Goal: Information Seeking & Learning: Learn about a topic

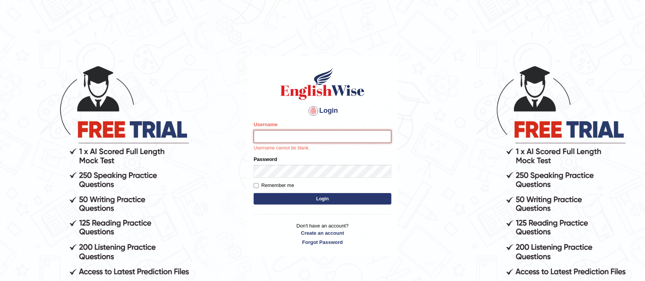
type input "Asangancp"
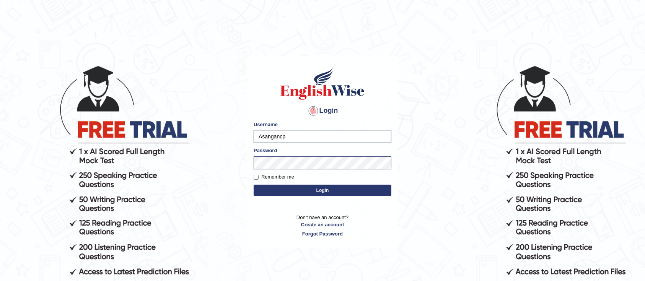
click at [312, 191] on button "Login" at bounding box center [323, 190] width 138 height 11
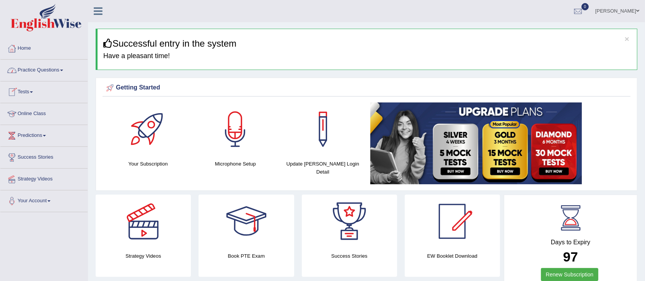
click at [39, 113] on link "Online Class" at bounding box center [43, 112] width 87 height 19
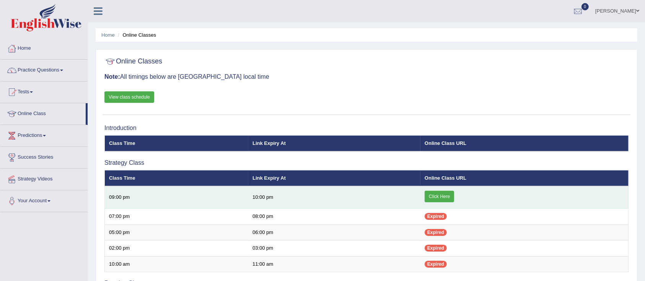
click at [442, 197] on link "Click Here" at bounding box center [439, 196] width 29 height 11
click at [432, 198] on link "Click Here" at bounding box center [439, 196] width 29 height 11
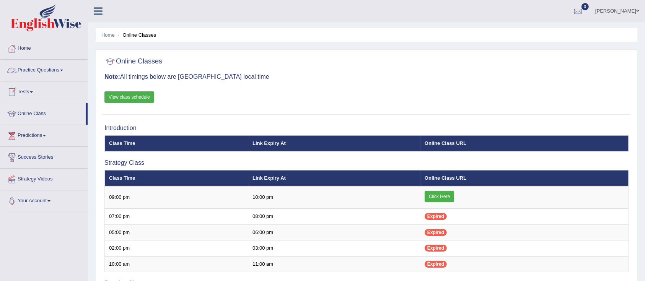
click at [48, 76] on link "Practice Questions" at bounding box center [43, 69] width 87 height 19
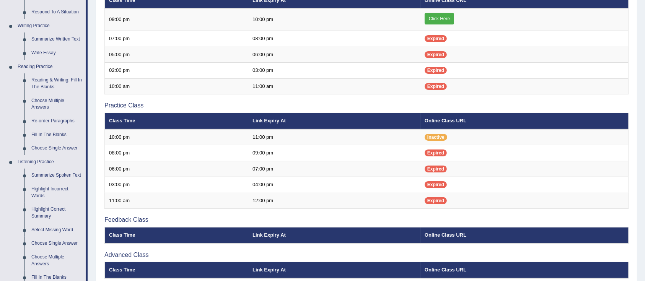
scroll to position [183, 0]
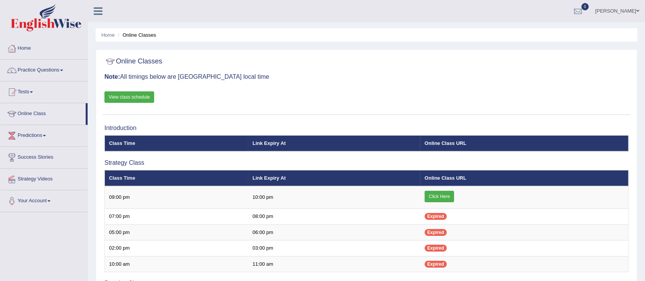
click at [26, 72] on link "Practice Questions" at bounding box center [43, 69] width 87 height 19
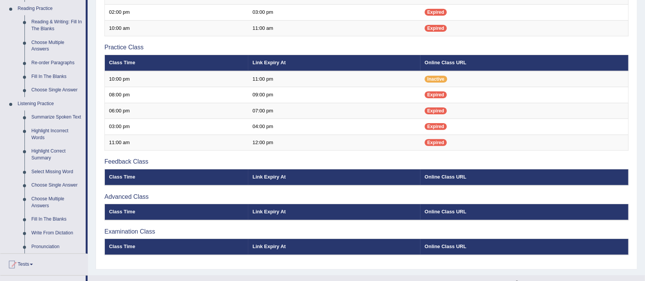
scroll to position [241, 0]
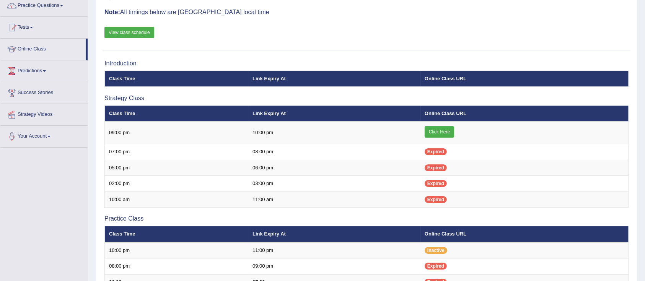
scroll to position [58, 0]
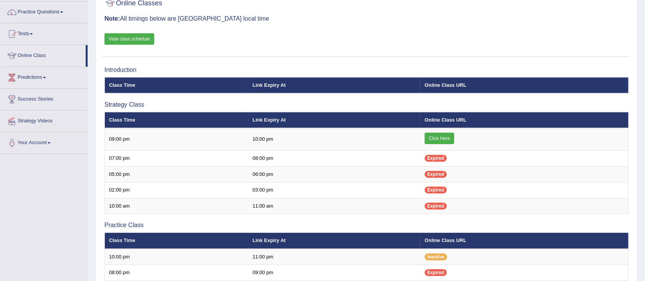
click at [41, 18] on link "Practice Questions" at bounding box center [43, 11] width 87 height 19
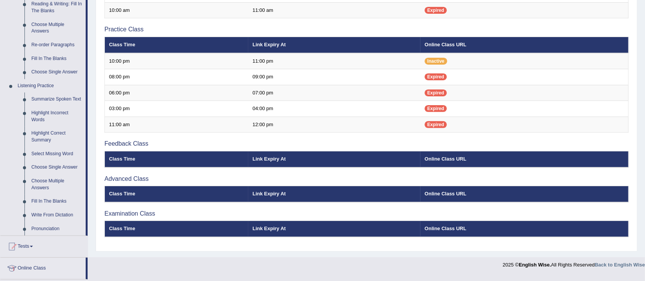
scroll to position [254, 0]
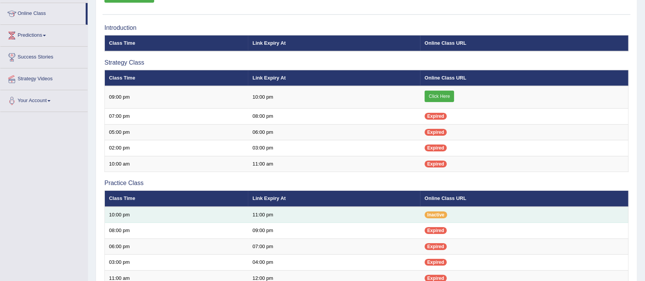
scroll to position [100, 0]
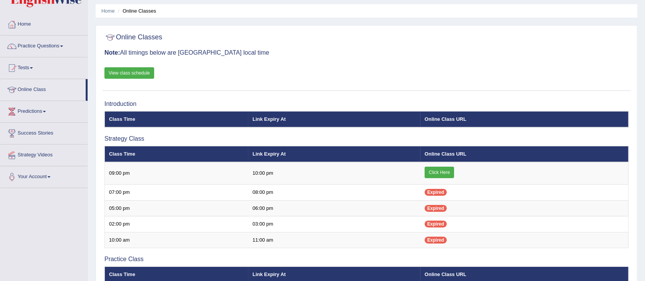
scroll to position [22, 0]
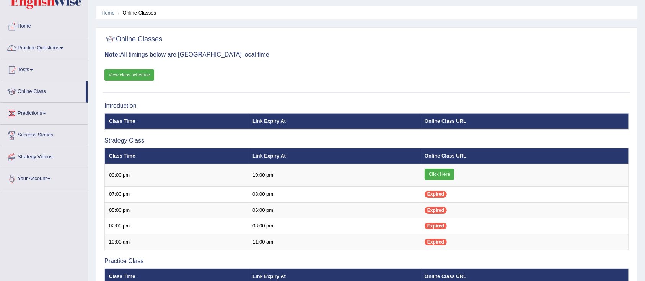
click at [33, 51] on link "Practice Questions" at bounding box center [43, 47] width 87 height 19
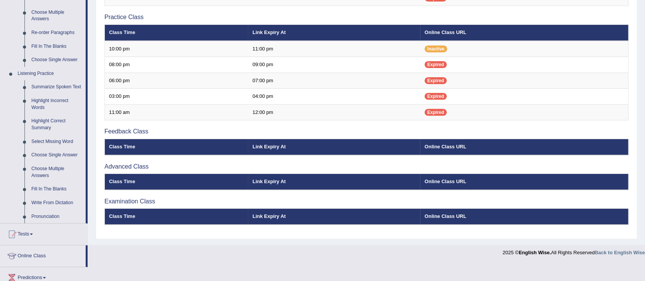
scroll to position [267, 0]
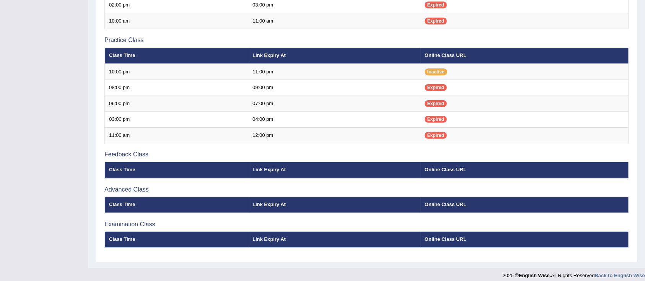
scroll to position [243, 0]
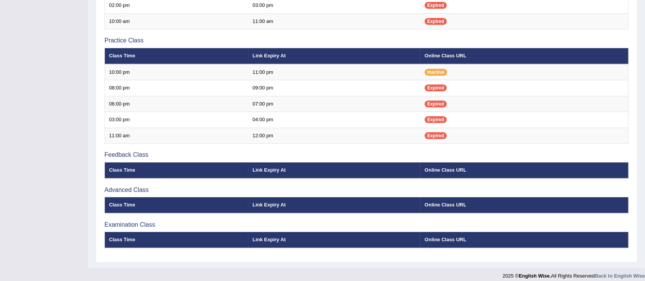
scroll to position [243, 0]
